Goal: Task Accomplishment & Management: Manage account settings

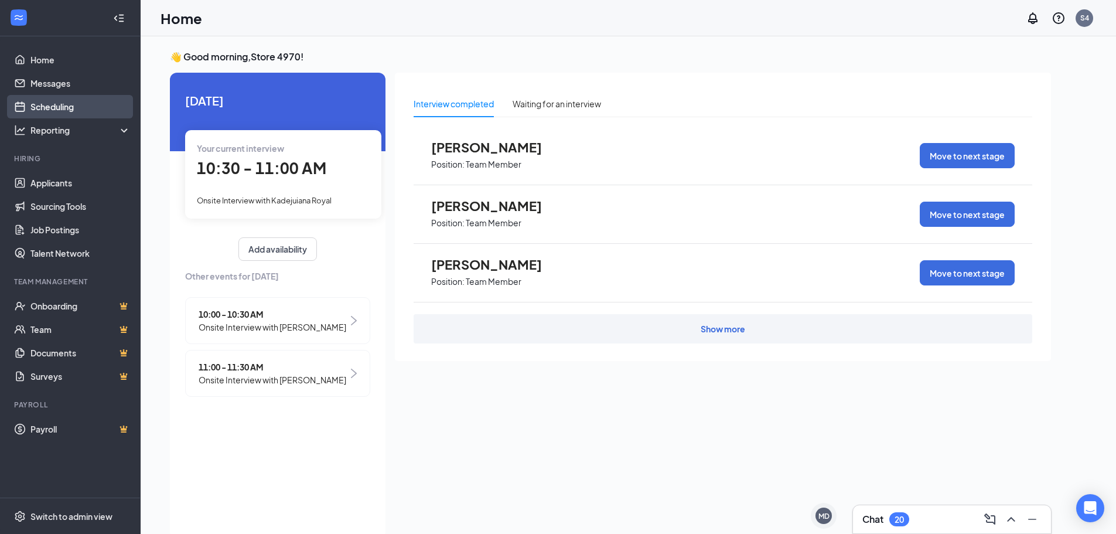
click at [39, 103] on link "Scheduling" at bounding box center [80, 106] width 100 height 23
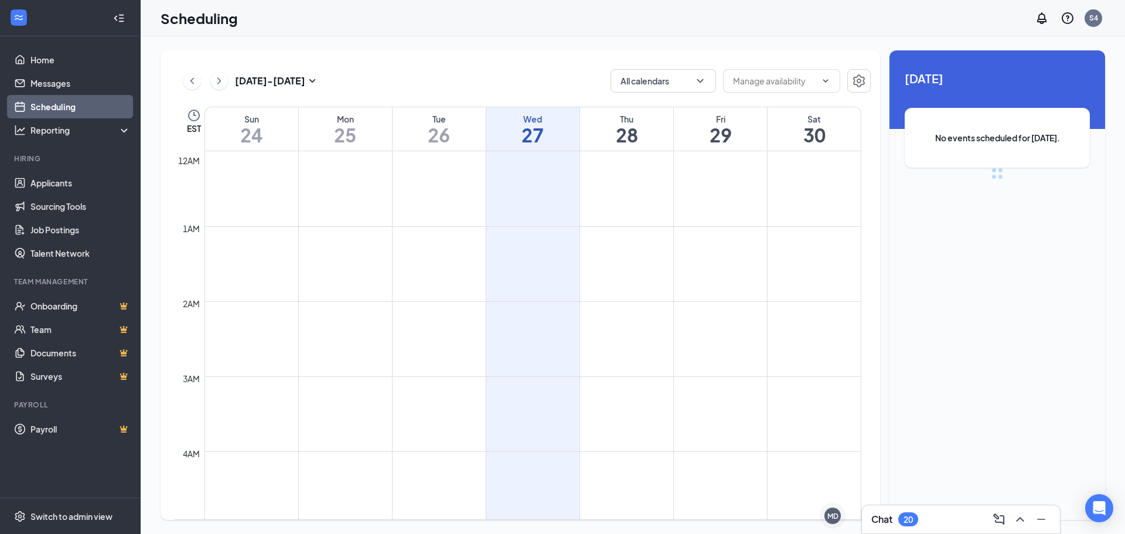
scroll to position [576, 0]
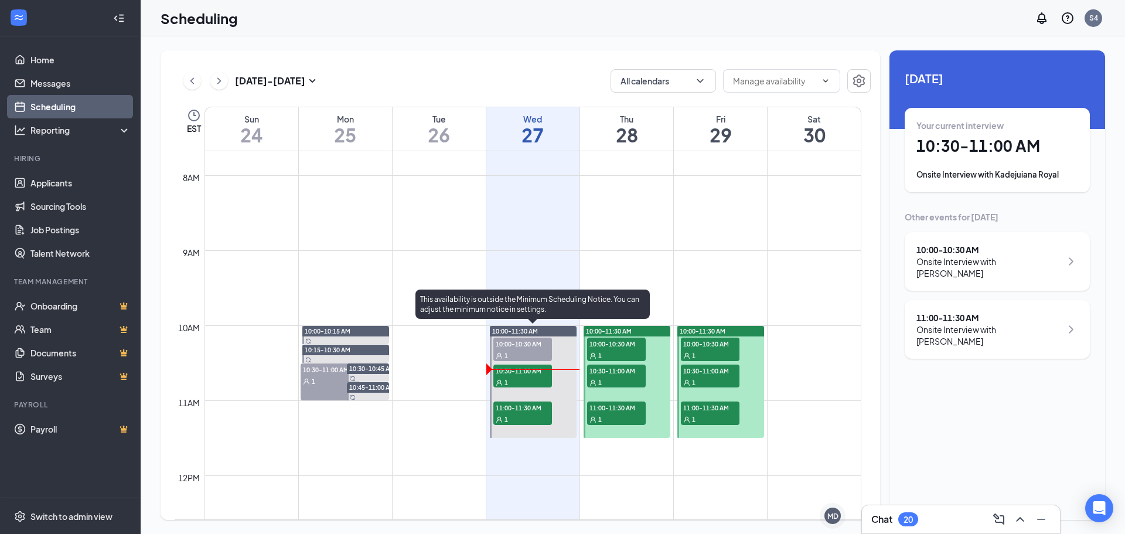
click at [511, 346] on span "10:00-10:30 AM" at bounding box center [522, 343] width 59 height 12
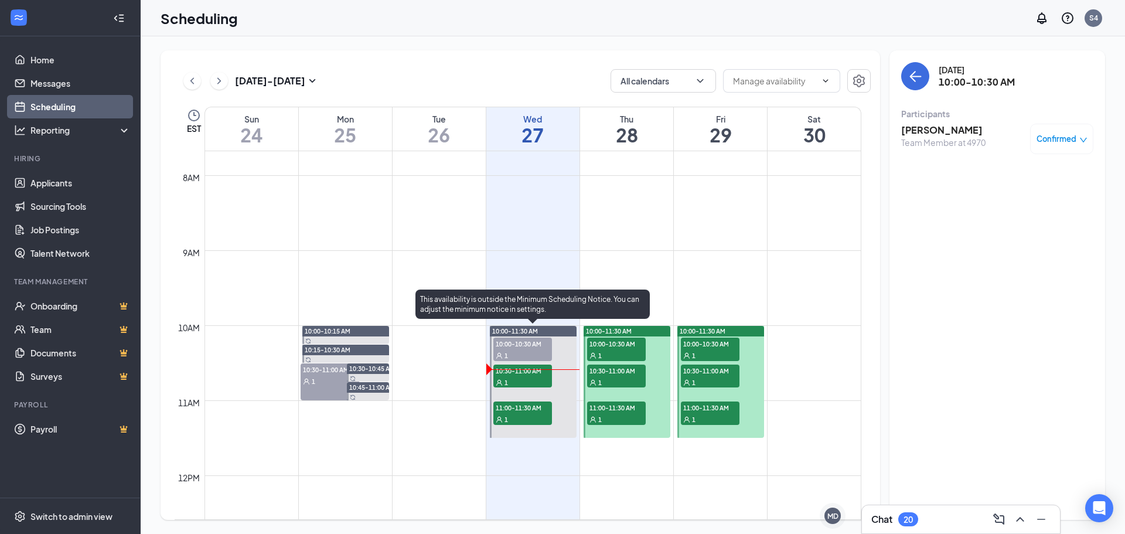
click at [533, 374] on span "10:30-11:00 AM" at bounding box center [522, 370] width 59 height 12
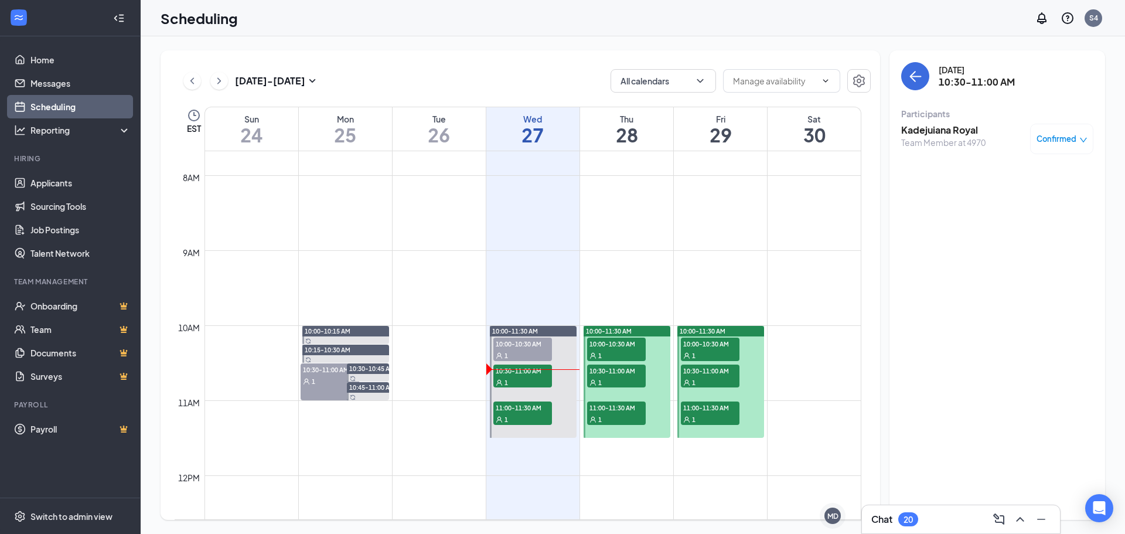
click at [971, 138] on div "Team Member at 4970" at bounding box center [943, 143] width 84 height 12
click at [968, 131] on h3 "Kadejuiana Royal" at bounding box center [943, 130] width 84 height 13
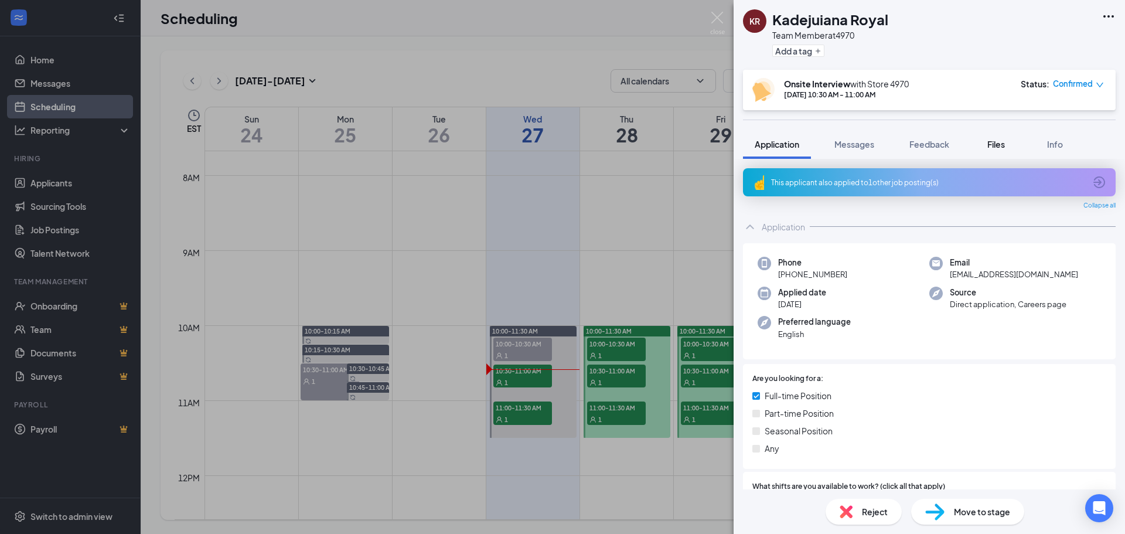
click at [992, 142] on span "Files" at bounding box center [996, 144] width 18 height 11
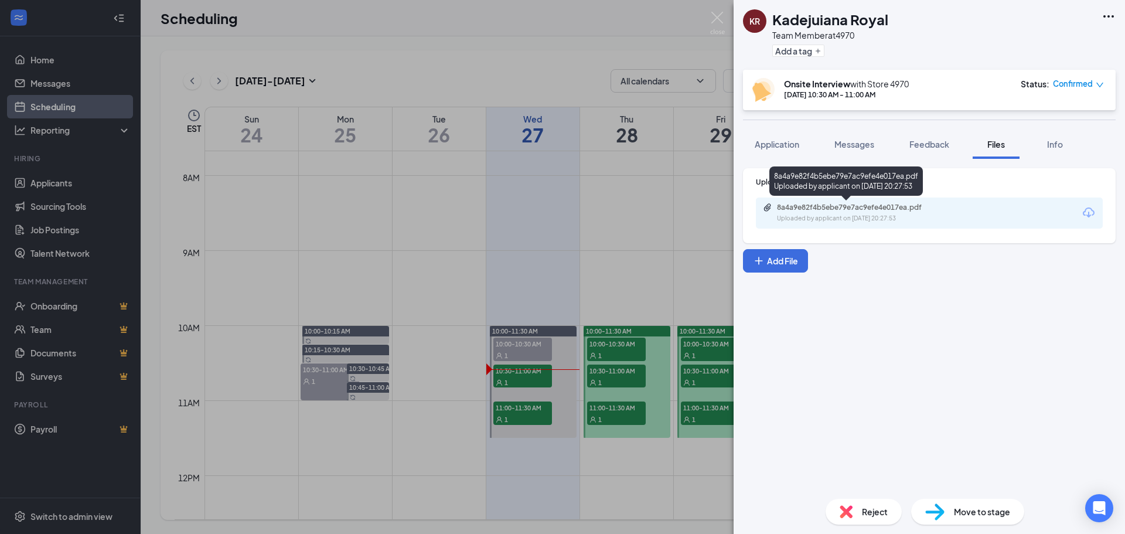
click at [833, 214] on div "Uploaded by applicant on [DATE] 20:27:53" at bounding box center [865, 218] width 176 height 9
click at [714, 21] on img at bounding box center [717, 23] width 15 height 23
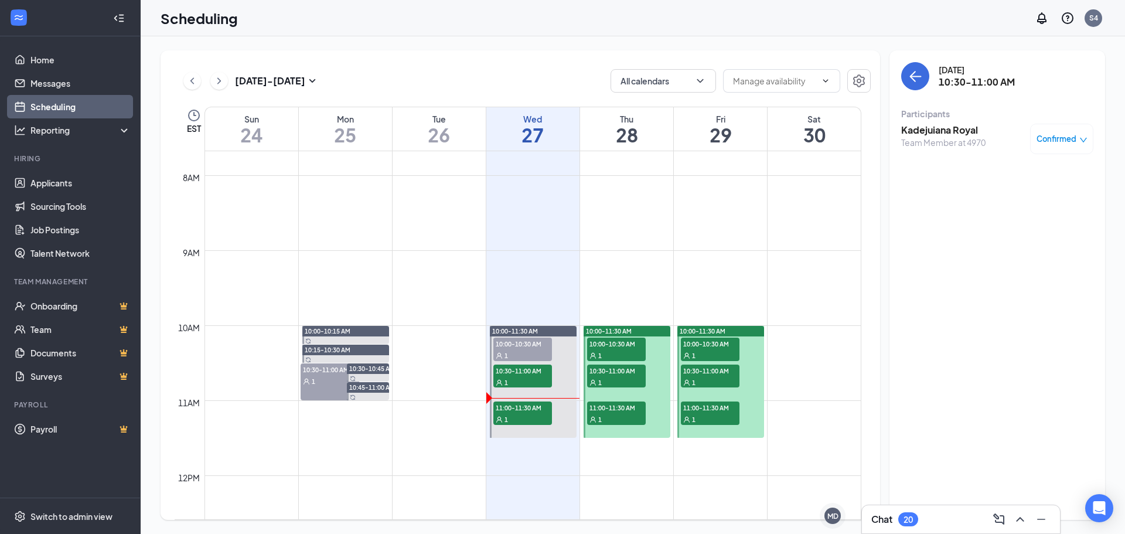
drag, startPoint x: 751, startPoint y: 304, endPoint x: 1038, endPoint y: 357, distance: 291.4
drag, startPoint x: 1038, startPoint y: 357, endPoint x: 544, endPoint y: 414, distance: 496.5
click at [544, 414] on div "1" at bounding box center [522, 419] width 59 height 12
drag, startPoint x: 0, startPoint y: 295, endPoint x: 413, endPoint y: 257, distance: 414.8
click at [413, 257] on td at bounding box center [532, 259] width 657 height 19
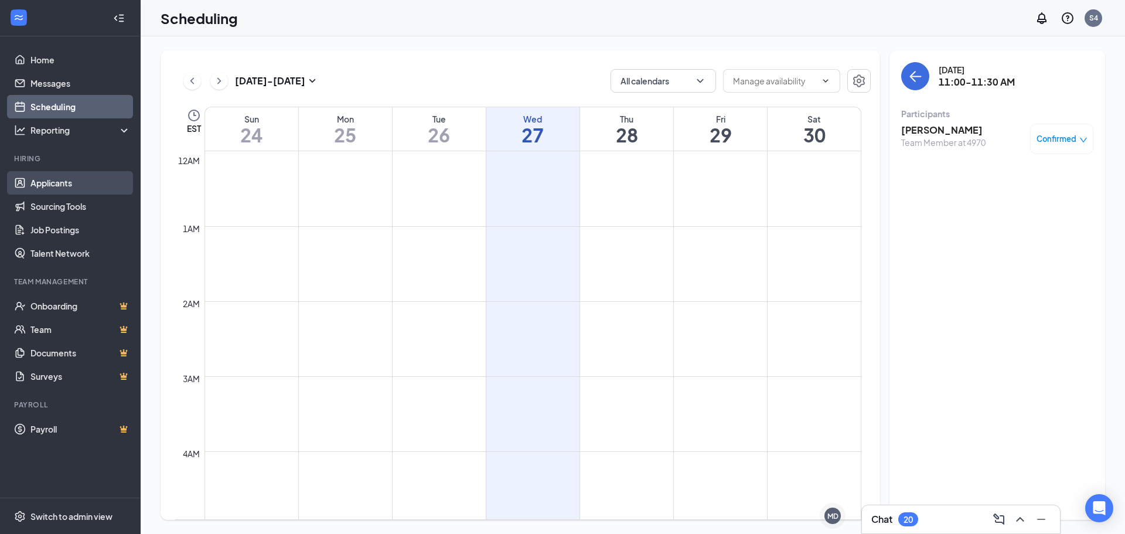
click at [50, 183] on link "Applicants" at bounding box center [80, 182] width 100 height 23
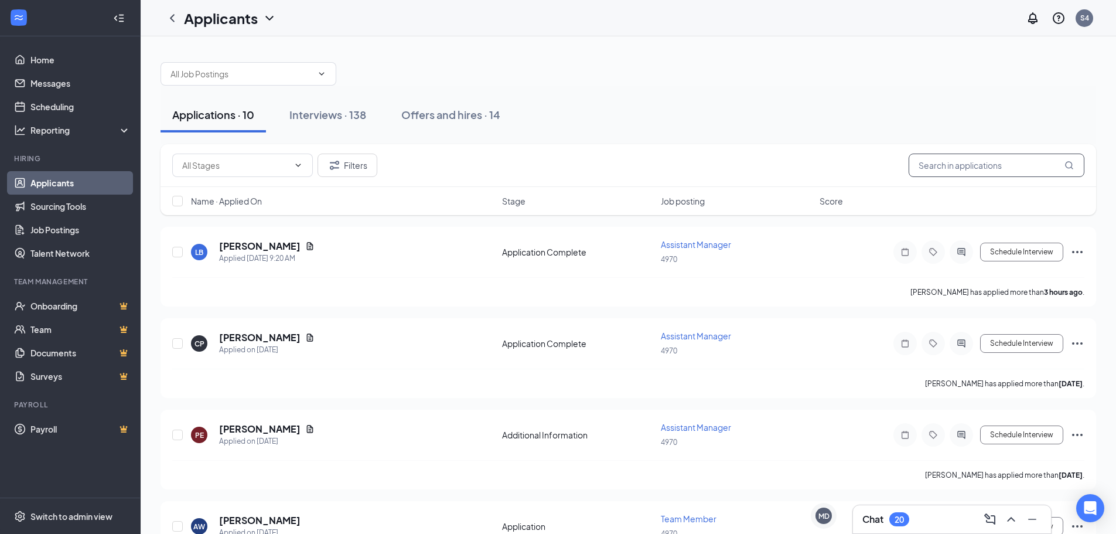
click at [940, 164] on input "text" at bounding box center [997, 164] width 176 height 23
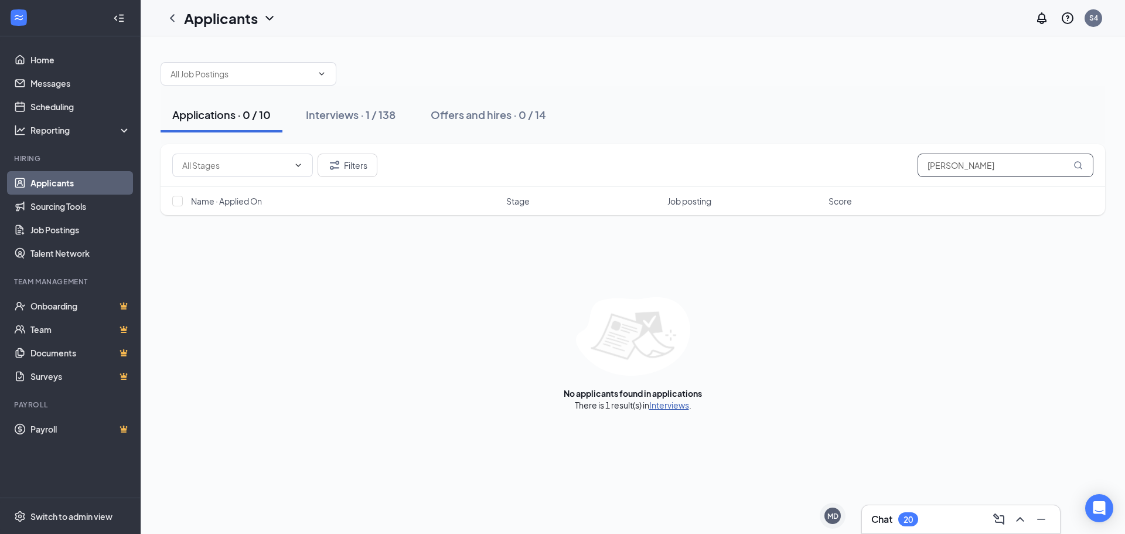
type input "[PERSON_NAME]"
click at [659, 404] on link "Interviews" at bounding box center [669, 405] width 40 height 11
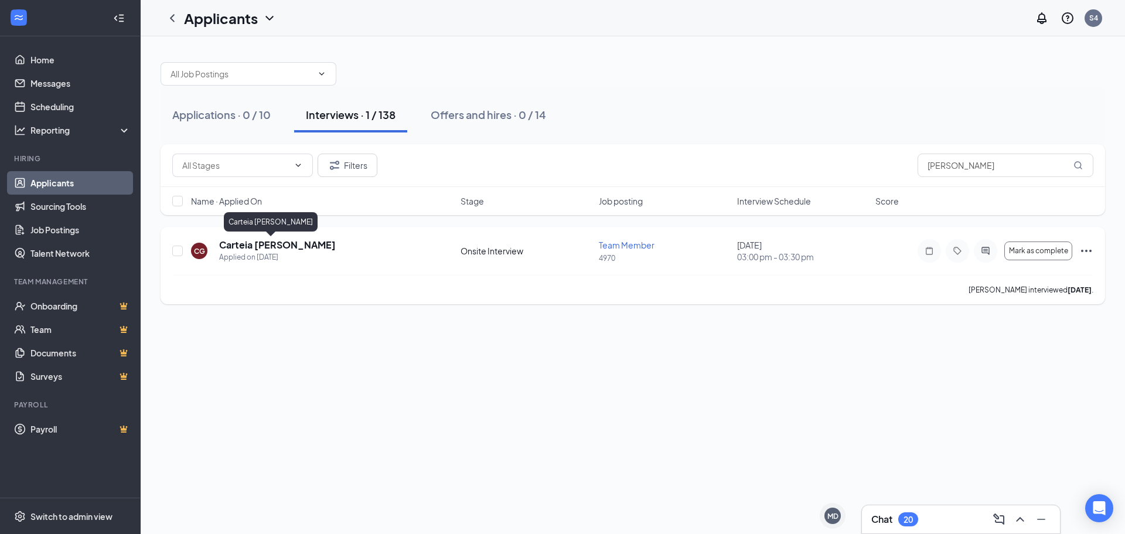
click at [278, 251] on h5 "Carteia [PERSON_NAME]" at bounding box center [277, 244] width 117 height 13
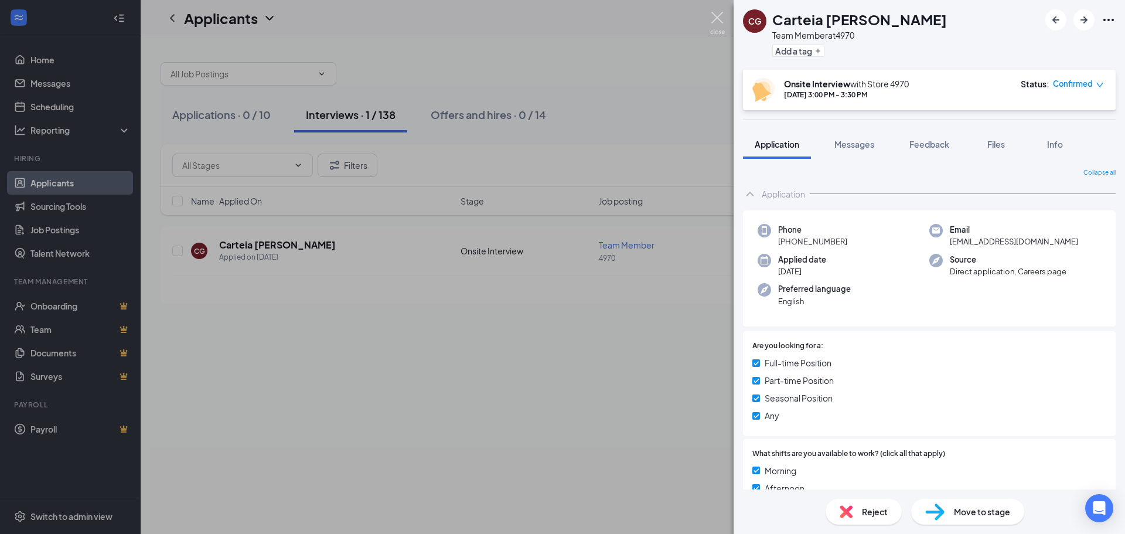
click at [719, 19] on img at bounding box center [717, 23] width 15 height 23
